Goal: Information Seeking & Learning: Learn about a topic

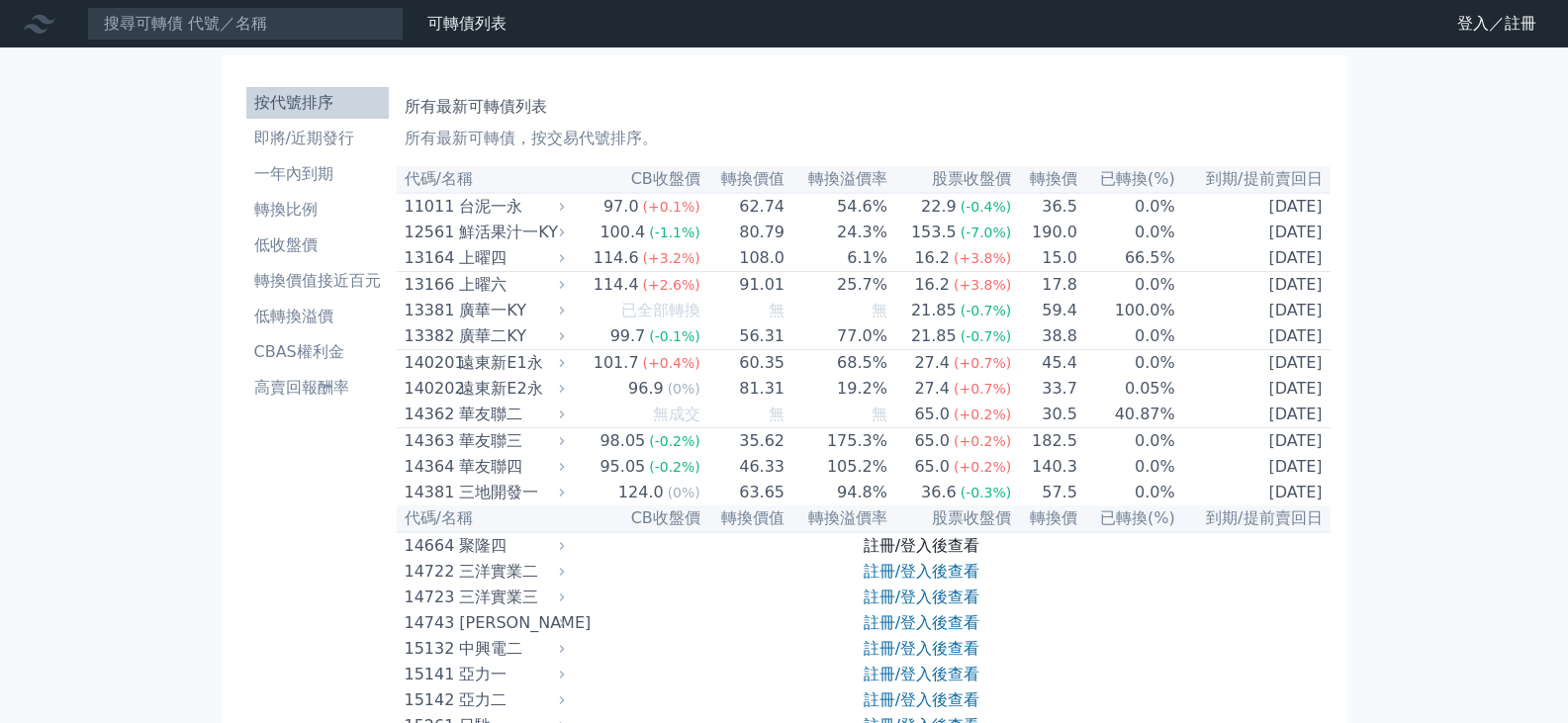
click at [892, 555] on link "註冊/登入後查看" at bounding box center [922, 545] width 116 height 19
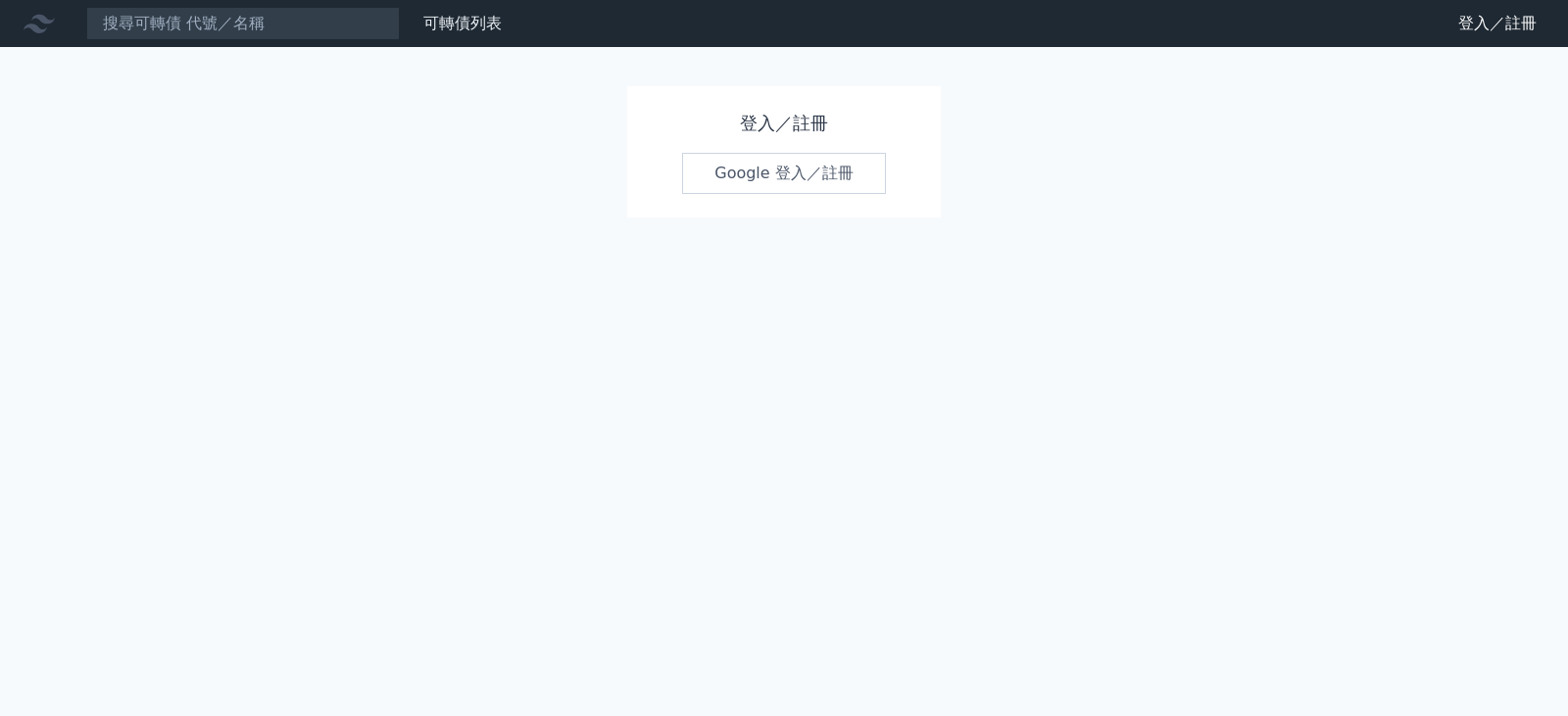
click at [766, 169] on link "Google 登入／註冊" at bounding box center [784, 174] width 204 height 42
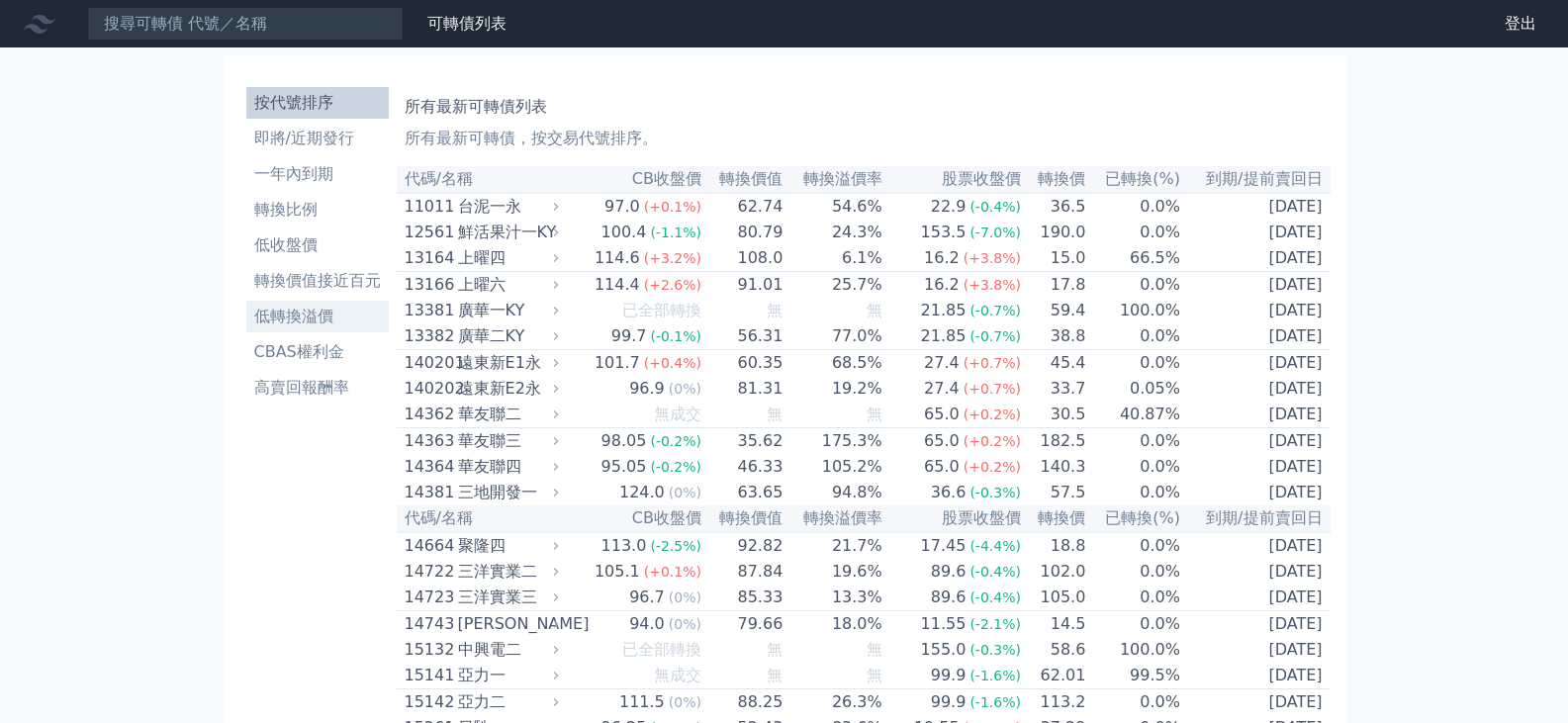
click at [323, 315] on li "低轉換溢價" at bounding box center [318, 317] width 143 height 24
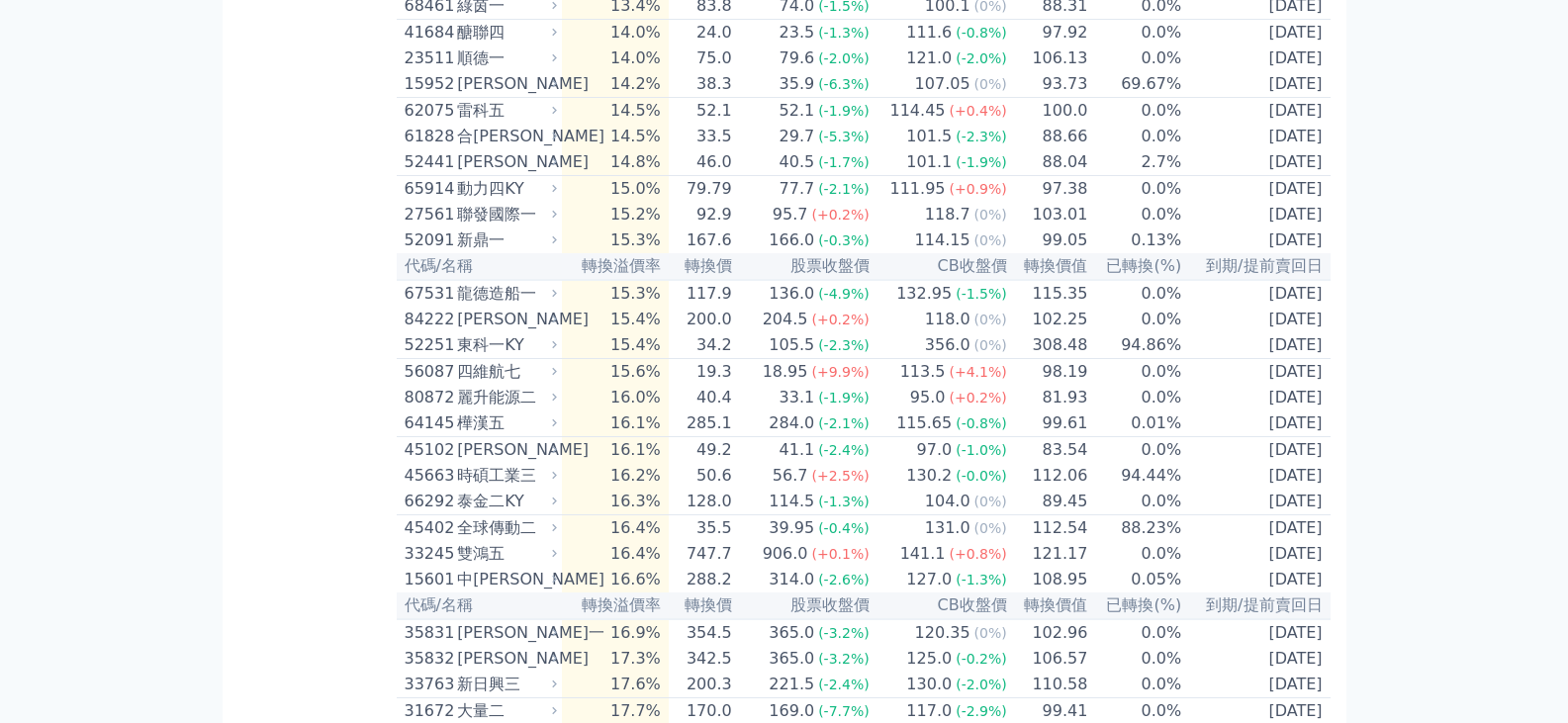
scroll to position [2967, 0]
click at [470, 382] on div "四維航七" at bounding box center [505, 371] width 96 height 24
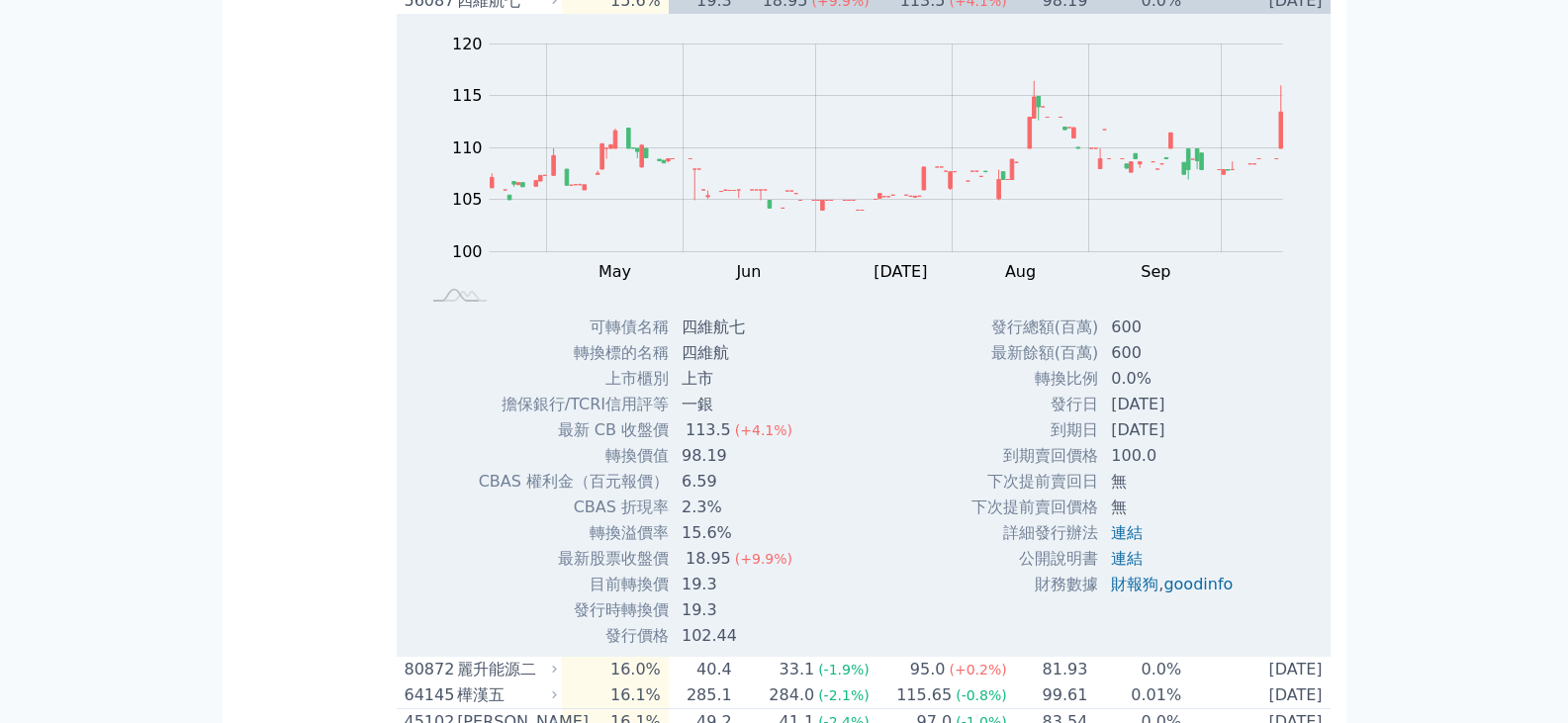
scroll to position [3362, 0]
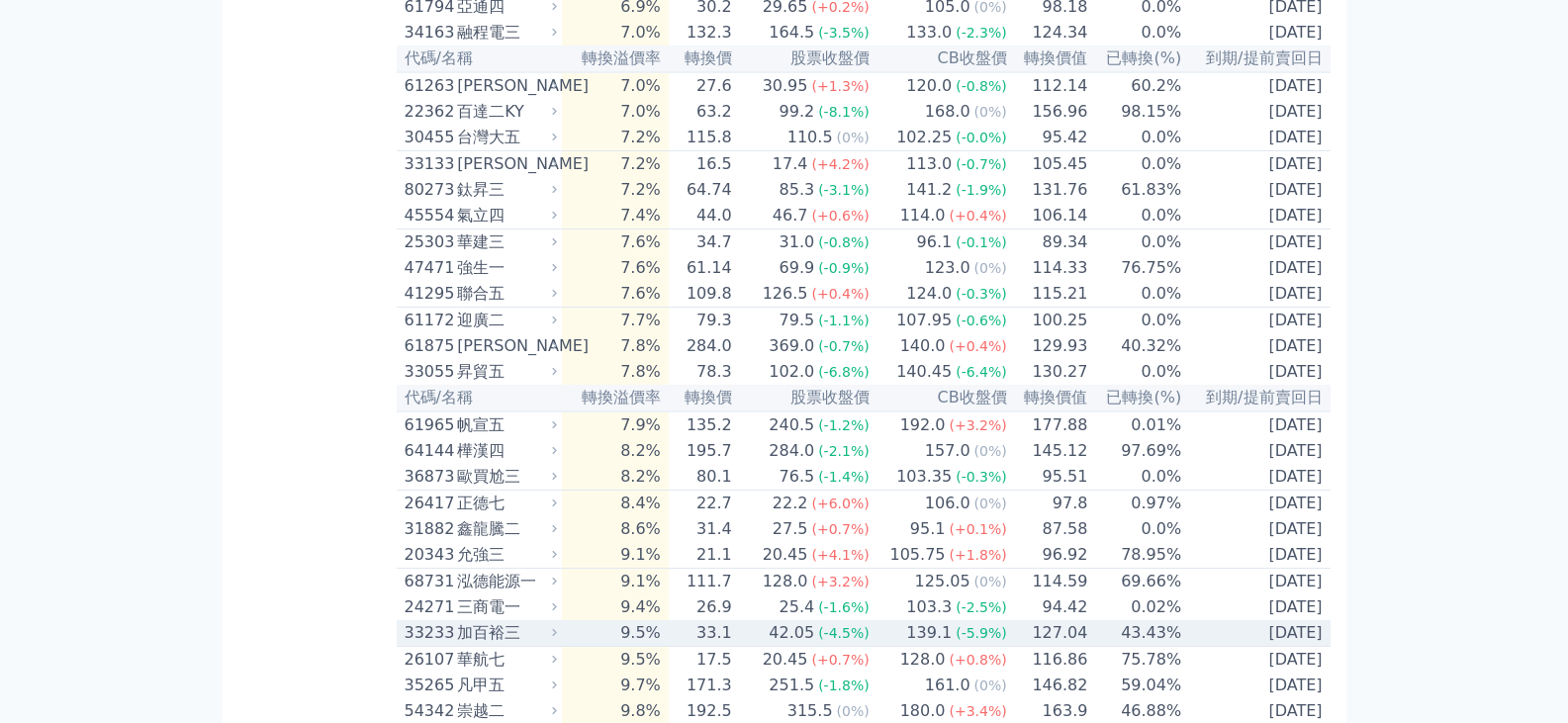
scroll to position [1385, 0]
